Goal: Check status: Check status

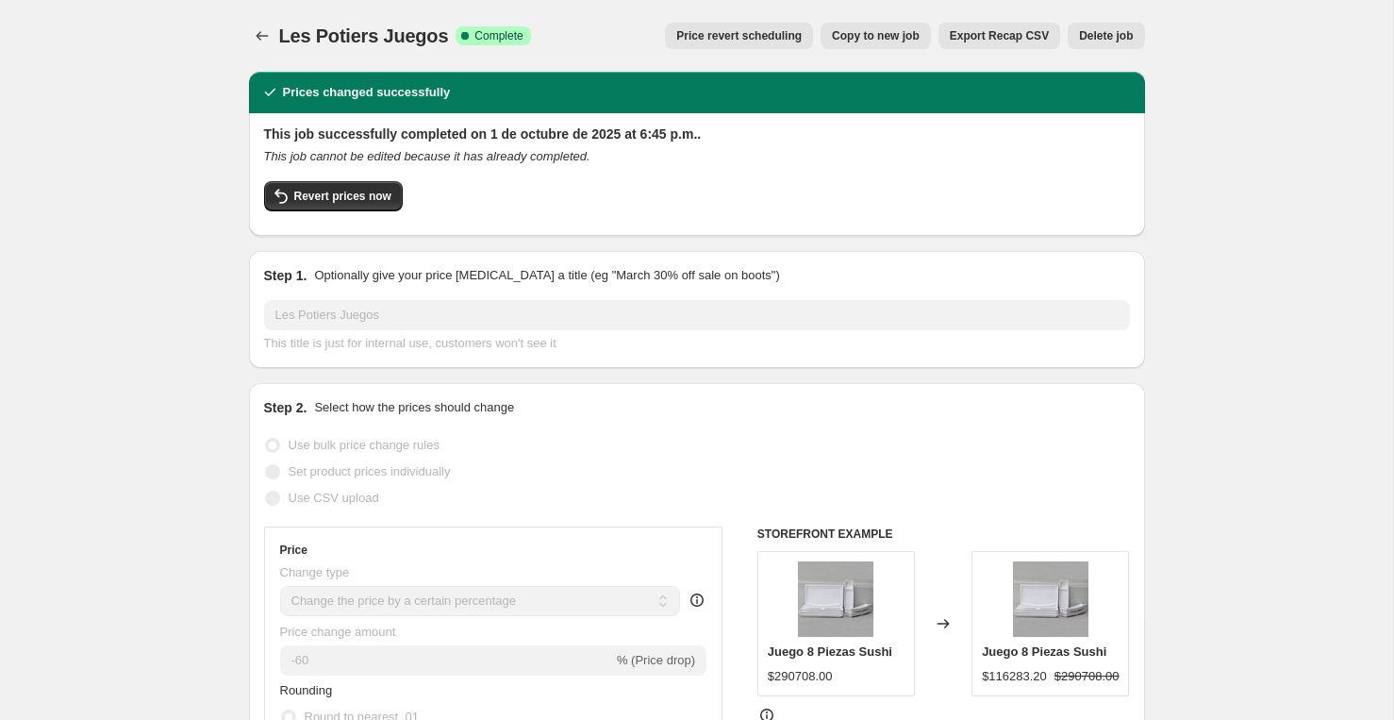
select select "percentage"
select select "vendor"
click at [257, 37] on icon "Price change jobs" at bounding box center [262, 35] width 12 height 9
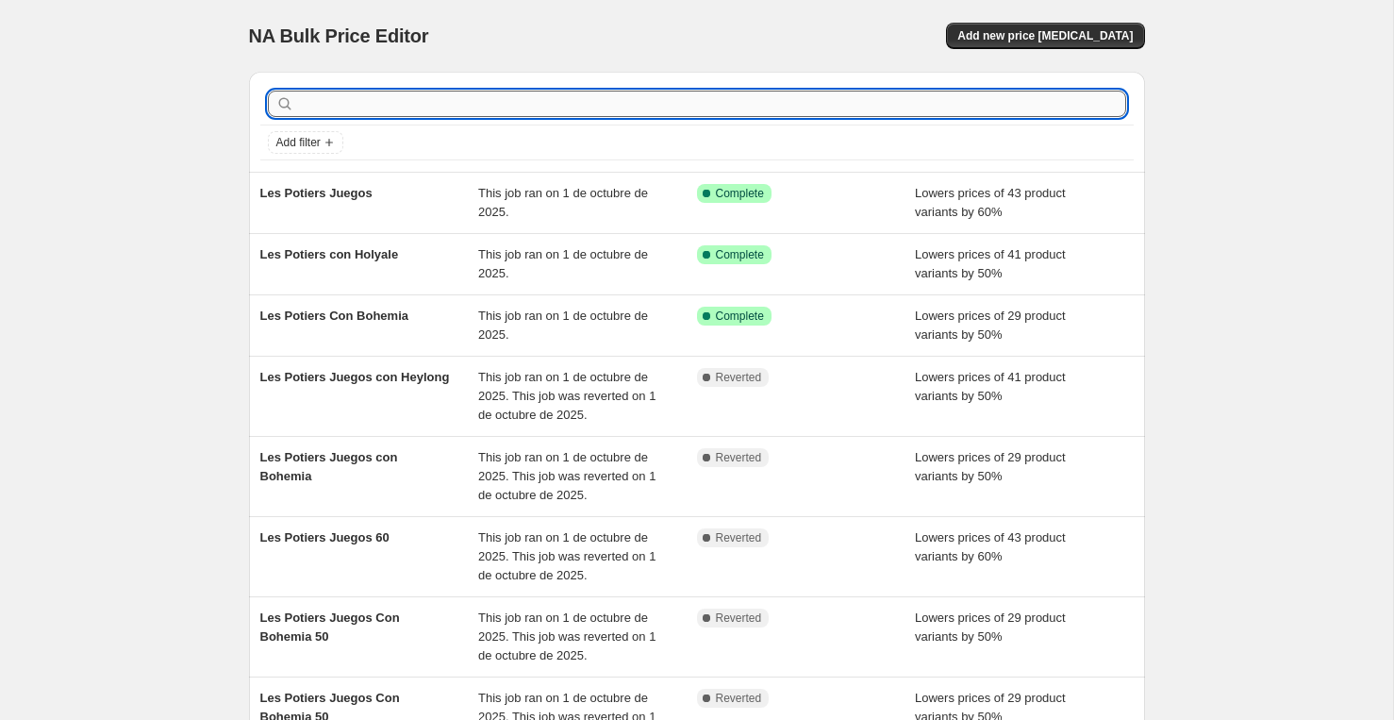
click at [451, 106] on input "text" at bounding box center [712, 104] width 828 height 26
click at [320, 146] on span "Add filter" at bounding box center [298, 142] width 44 height 15
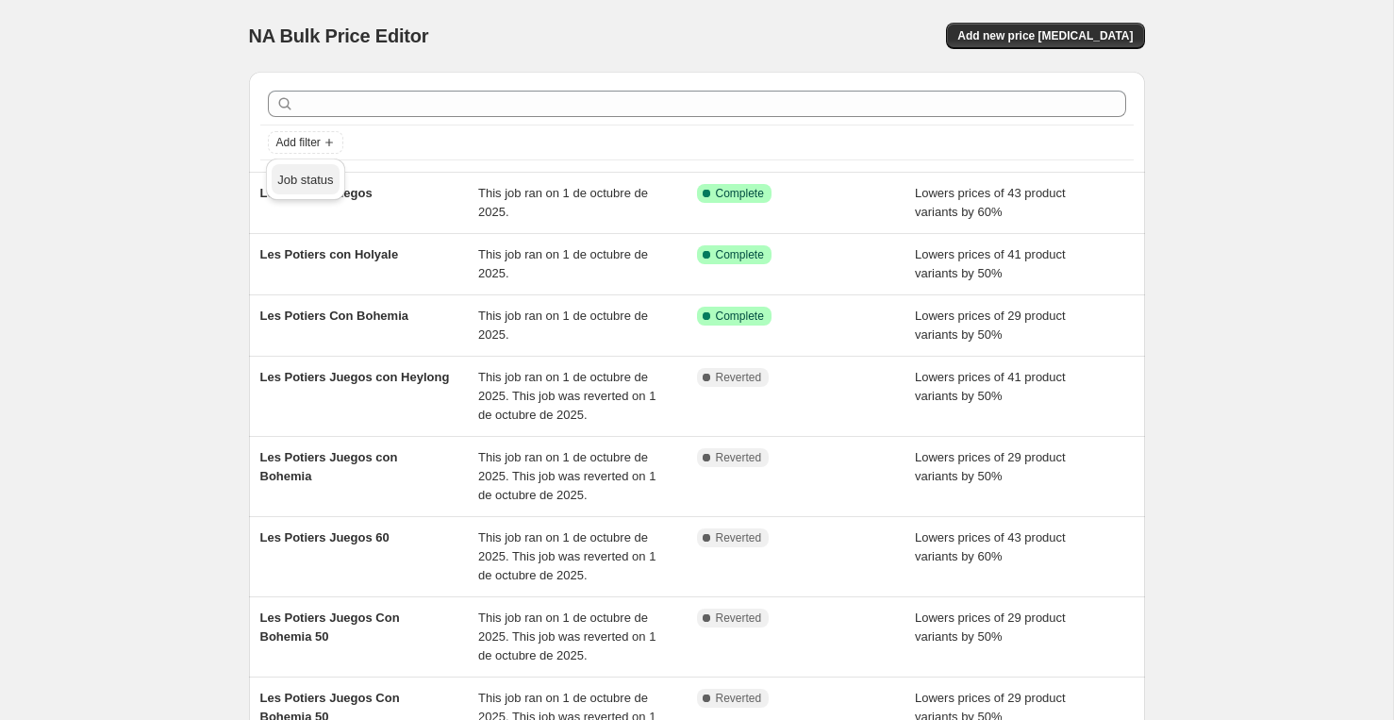
click at [312, 174] on span "Job status" at bounding box center [305, 180] width 56 height 14
click at [302, 260] on label "Complete" at bounding box center [317, 262] width 77 height 26
click at [295, 260] on input "Complete" at bounding box center [287, 262] width 15 height 15
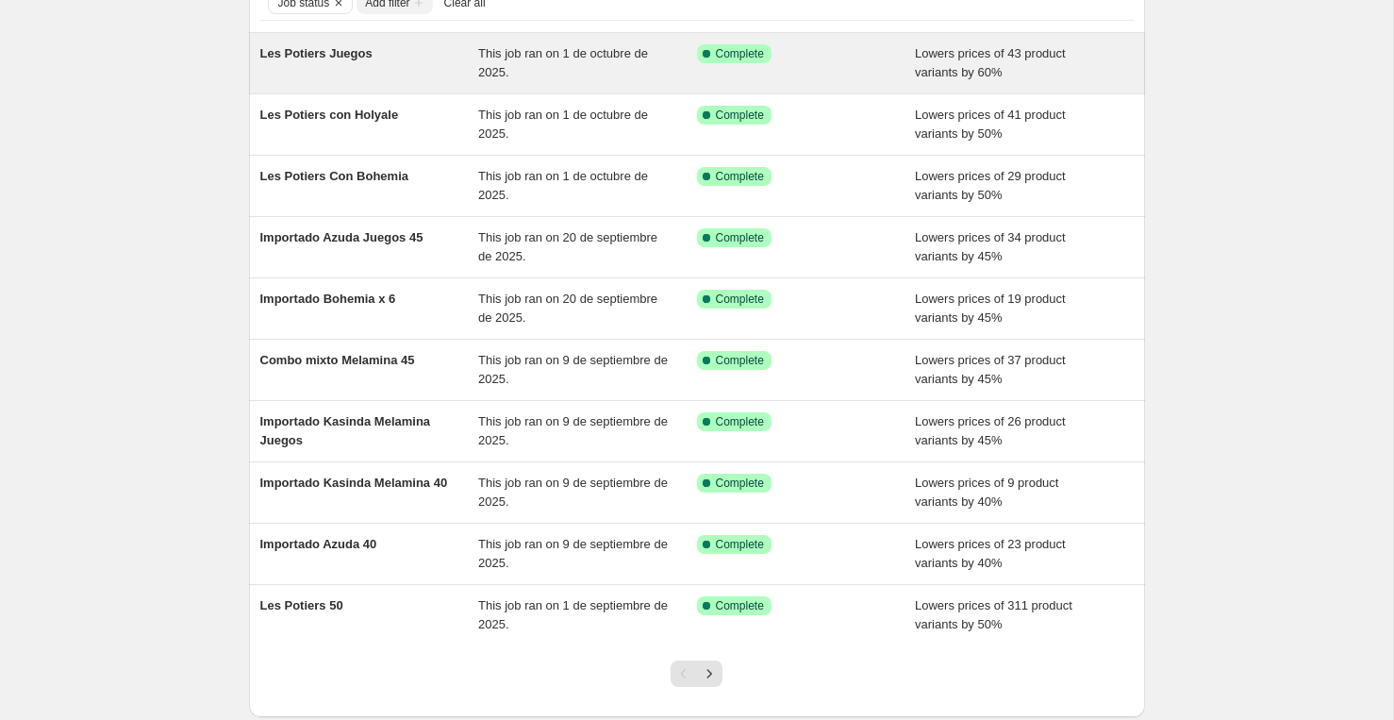
scroll to position [157, 0]
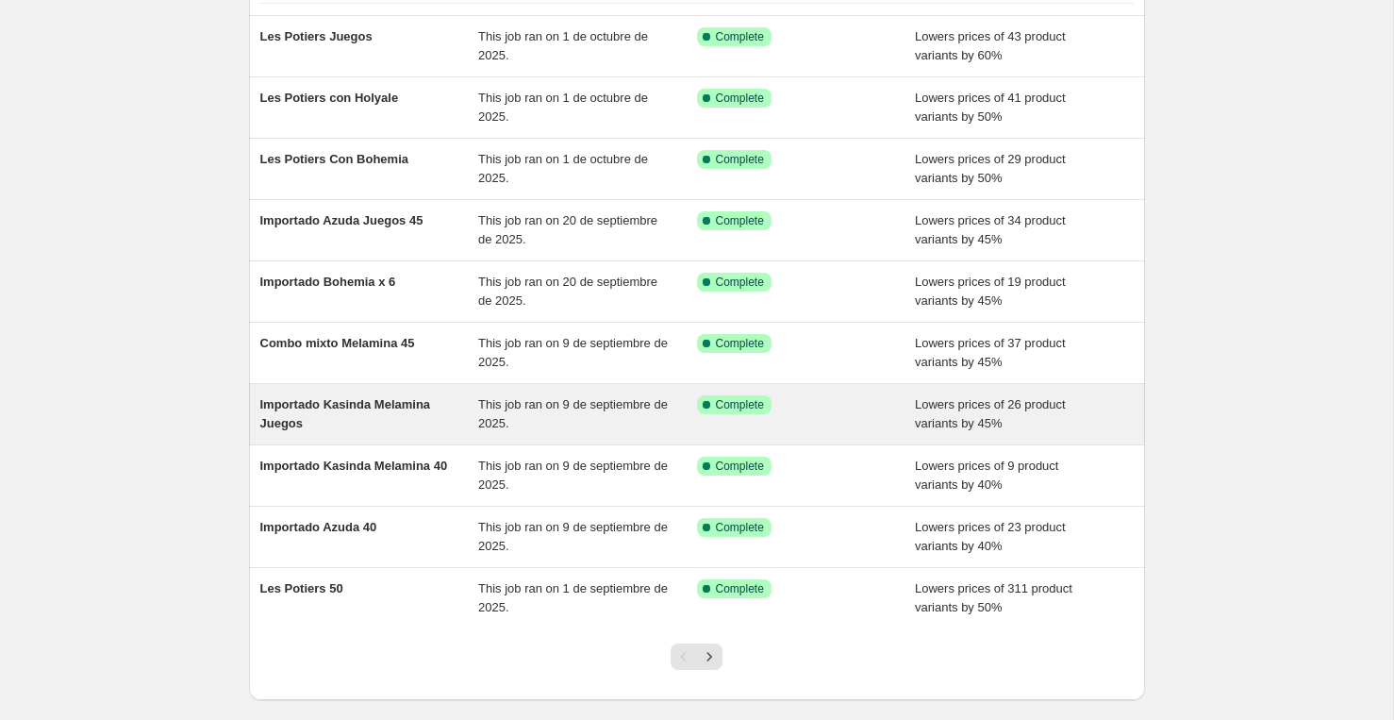
click at [381, 414] on div "Importado Kasinda Melamina Juegos" at bounding box center [369, 414] width 219 height 38
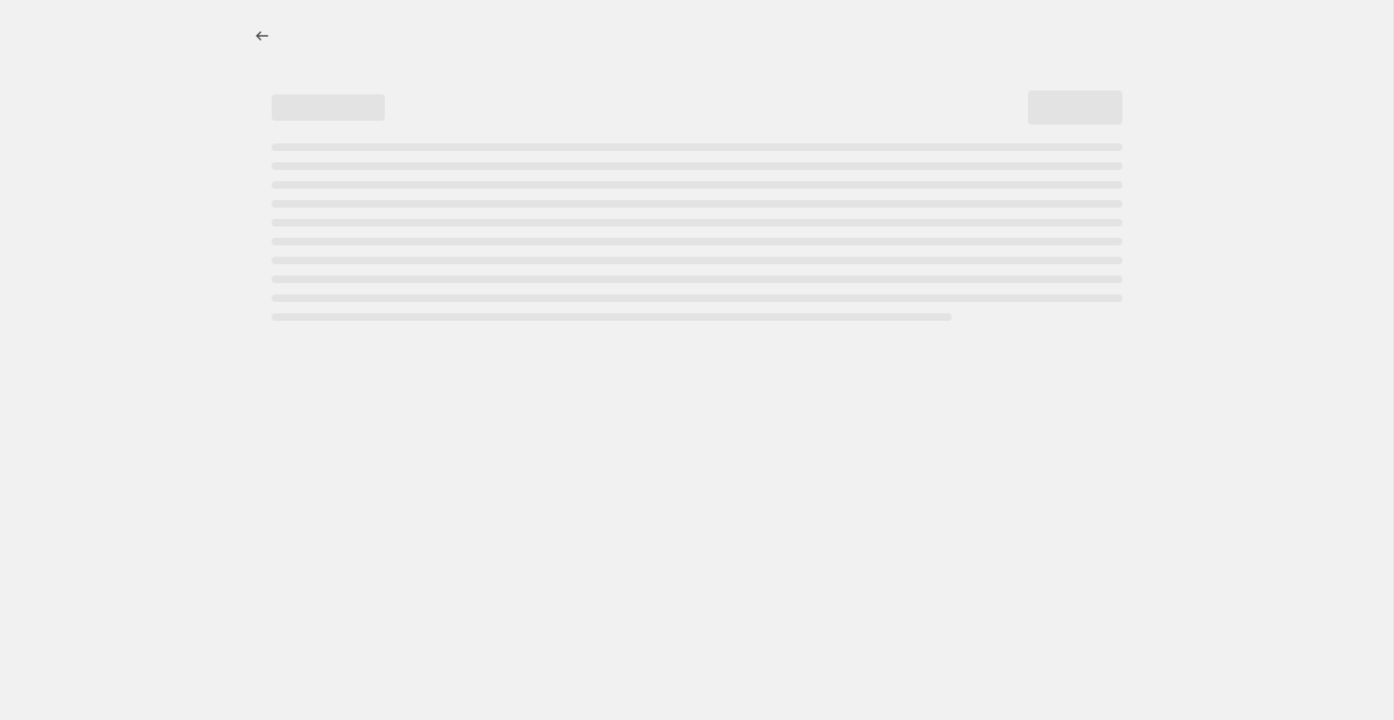
select select "percentage"
select select "vendor"
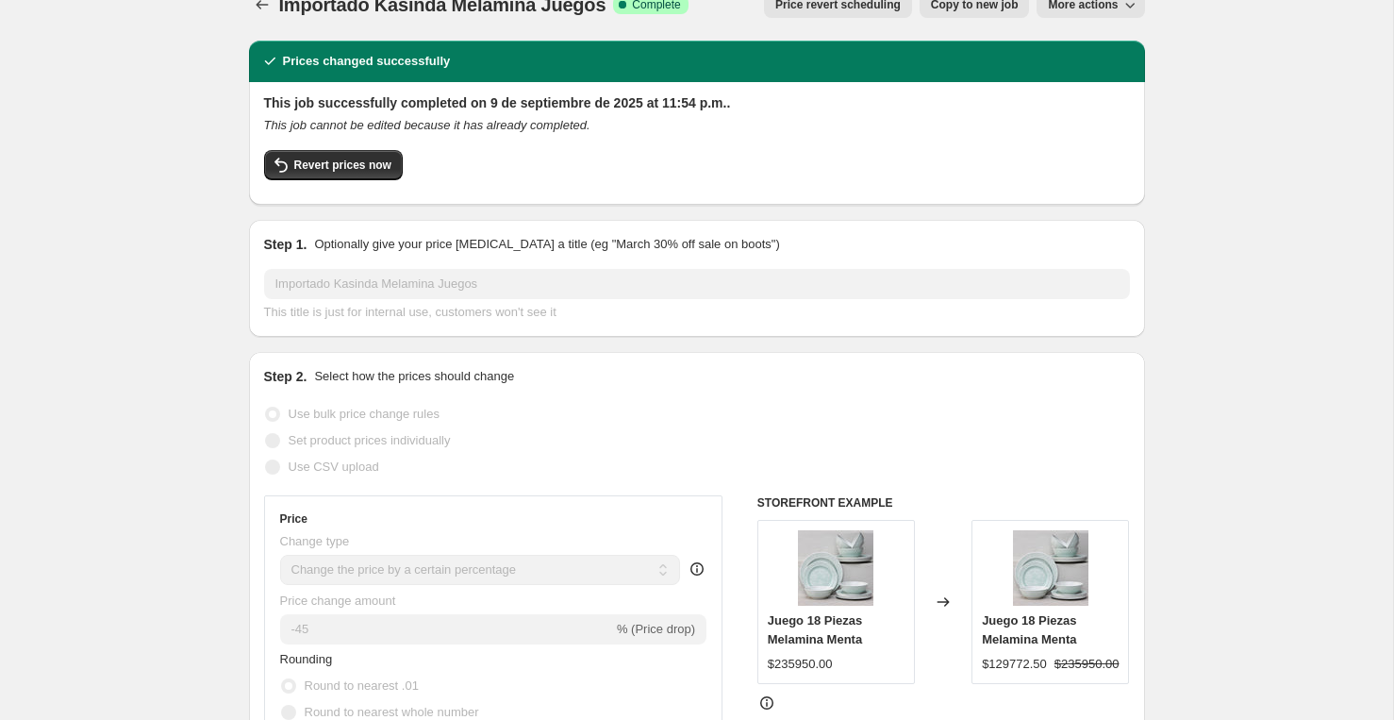
scroll to position [26, 0]
